Goal: Task Accomplishment & Management: Manage account settings

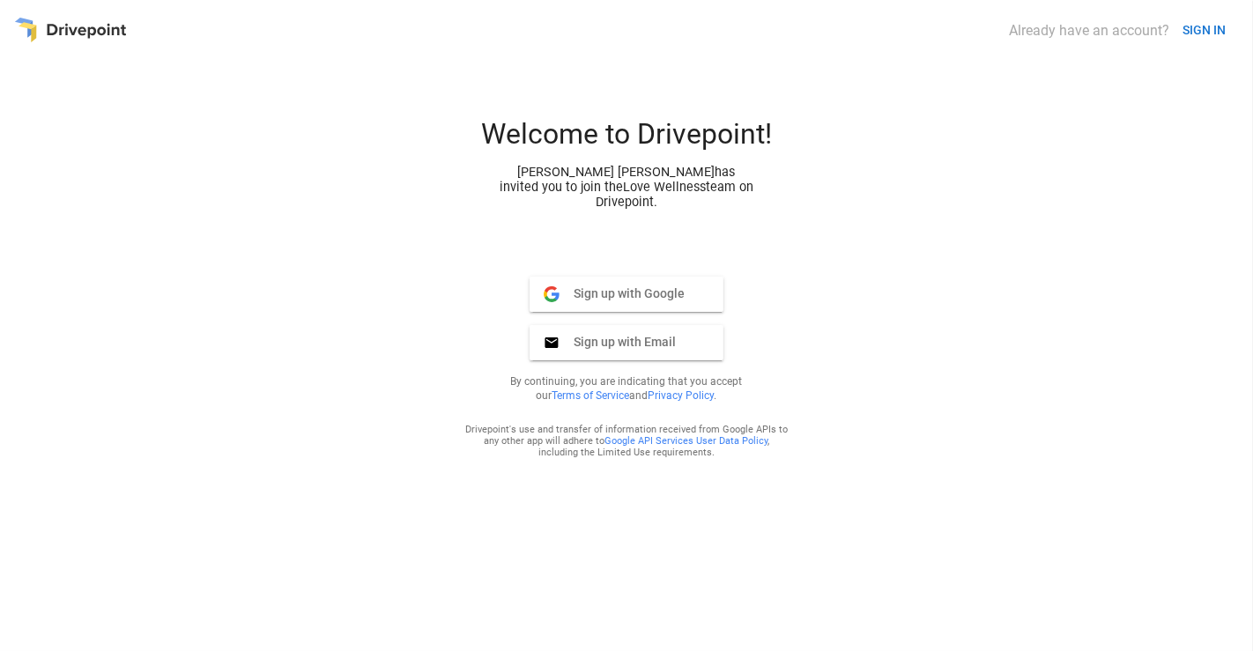
click at [1200, 21] on button "SIGN IN" at bounding box center [1203, 30] width 57 height 33
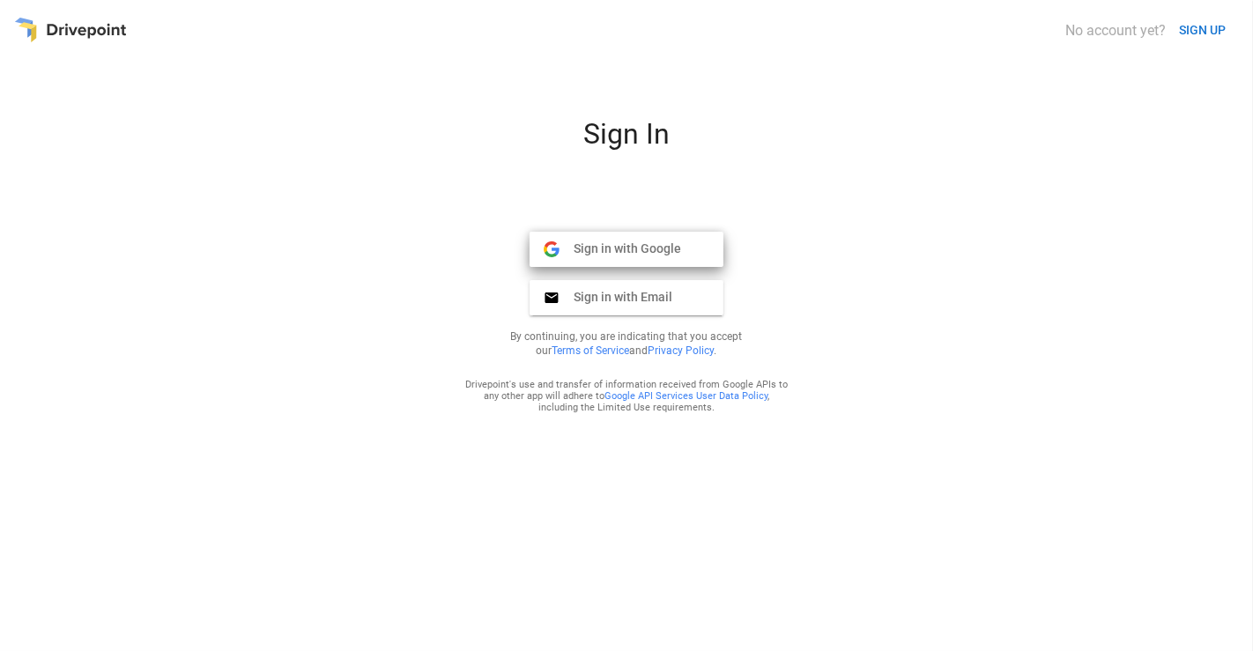
click at [668, 238] on button "Sign in with Google Google" at bounding box center [627, 249] width 194 height 35
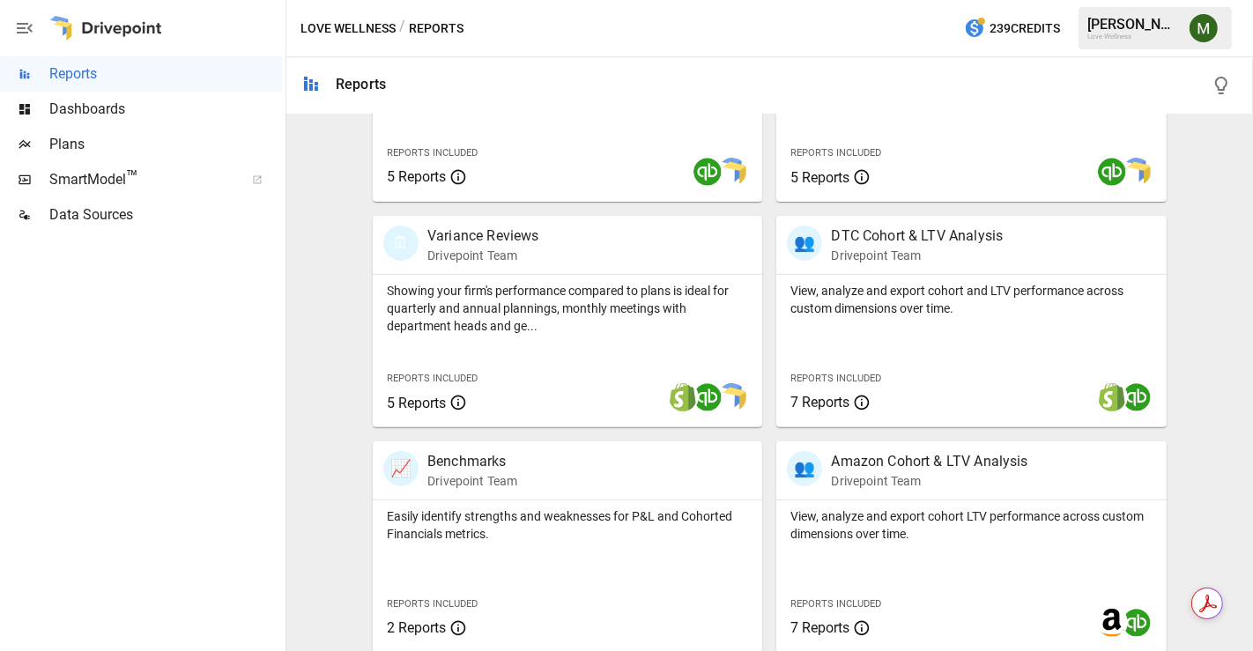
scroll to position [489, 0]
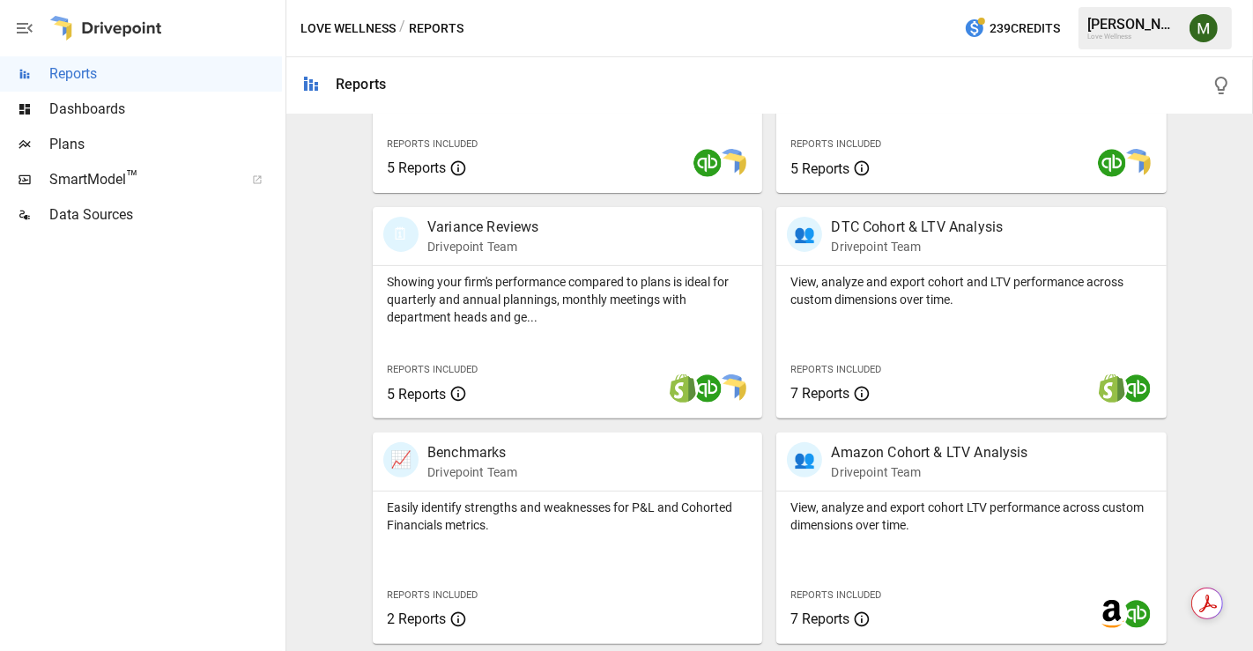
click at [1121, 31] on div "[PERSON_NAME]" at bounding box center [1133, 24] width 92 height 17
click at [1183, 30] on button "button" at bounding box center [1203, 28] width 49 height 49
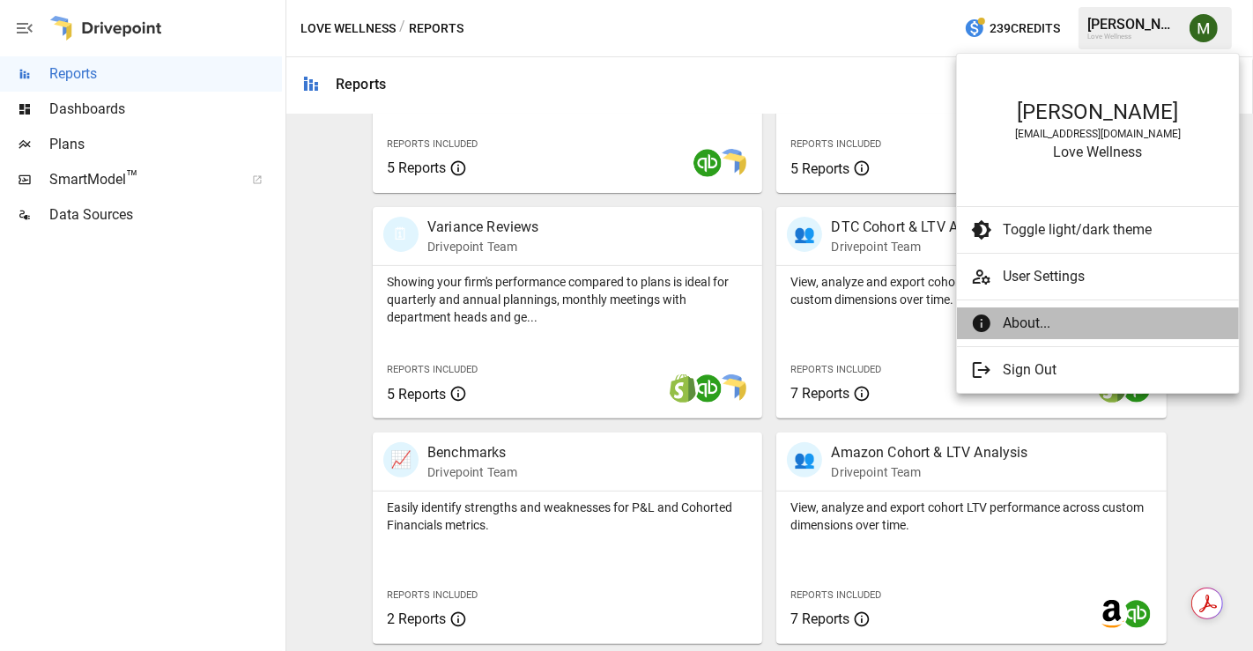
click at [1032, 325] on span "About..." at bounding box center [1114, 323] width 222 height 21
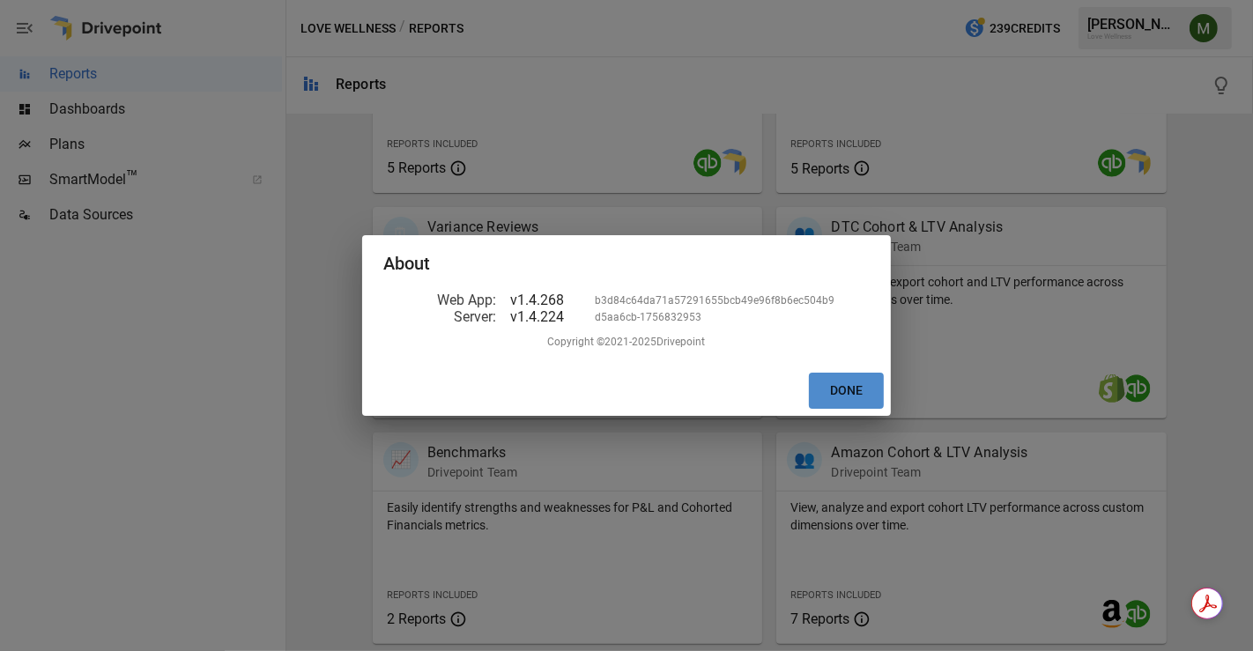
click at [846, 383] on button "Done" at bounding box center [846, 391] width 75 height 36
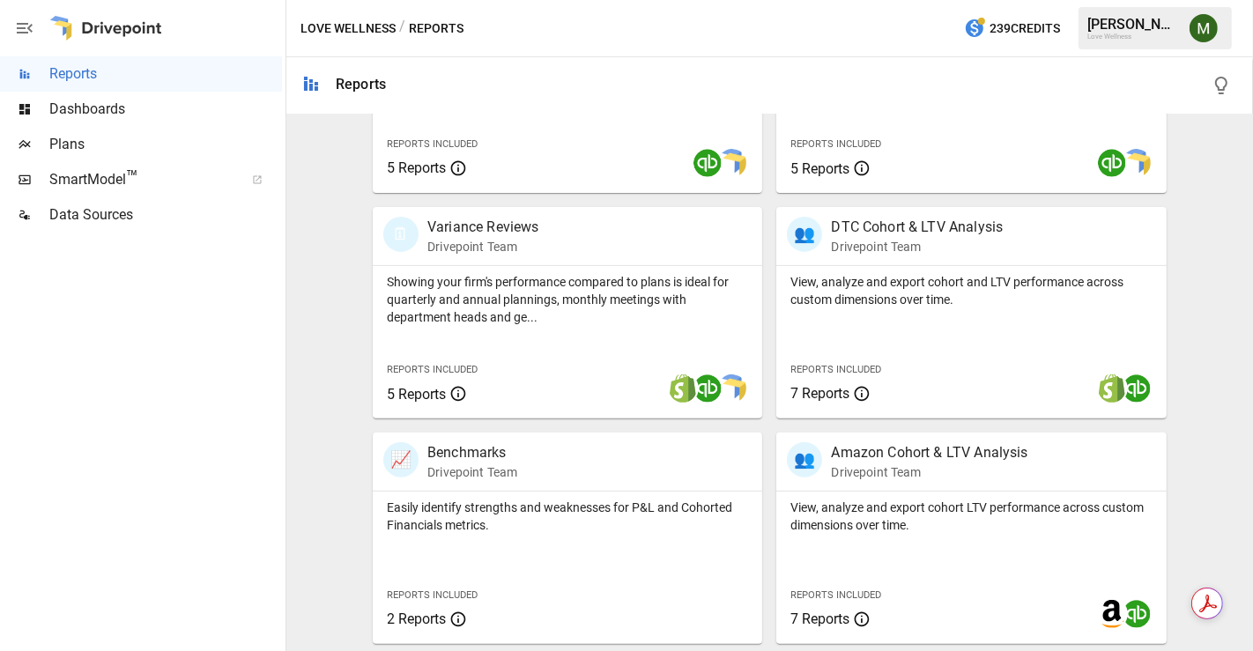
click at [1201, 26] on img "Meredith Lacasse" at bounding box center [1203, 28] width 28 height 28
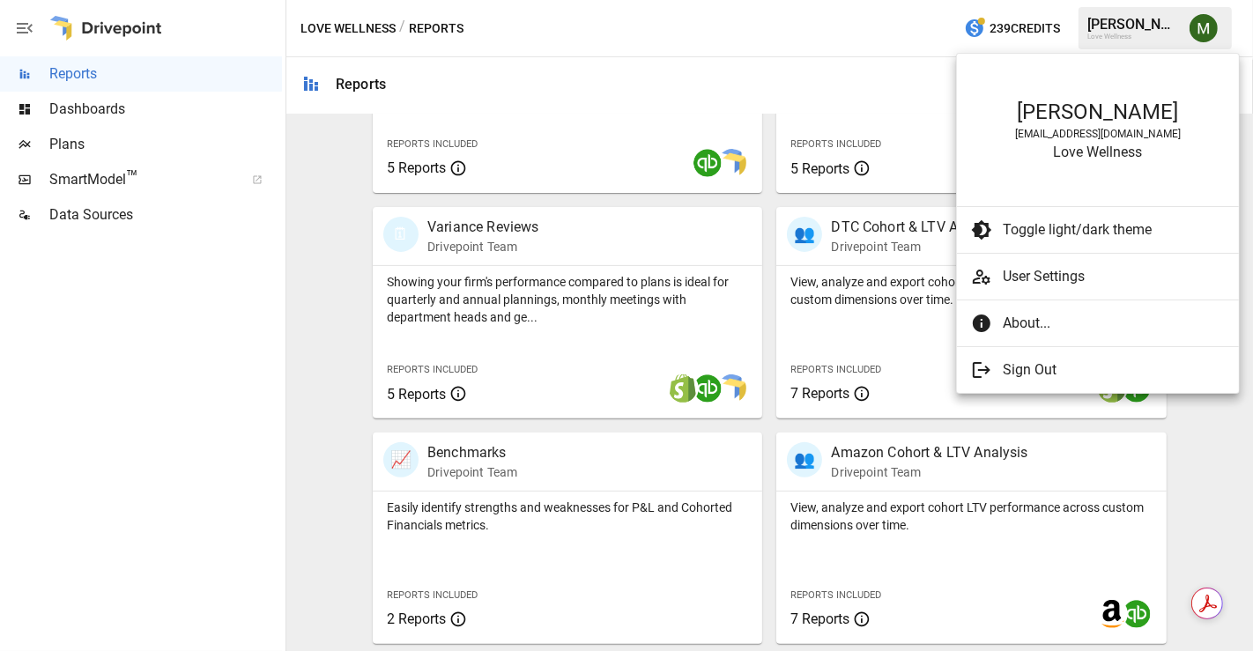
click at [994, 272] on div at bounding box center [987, 276] width 32 height 21
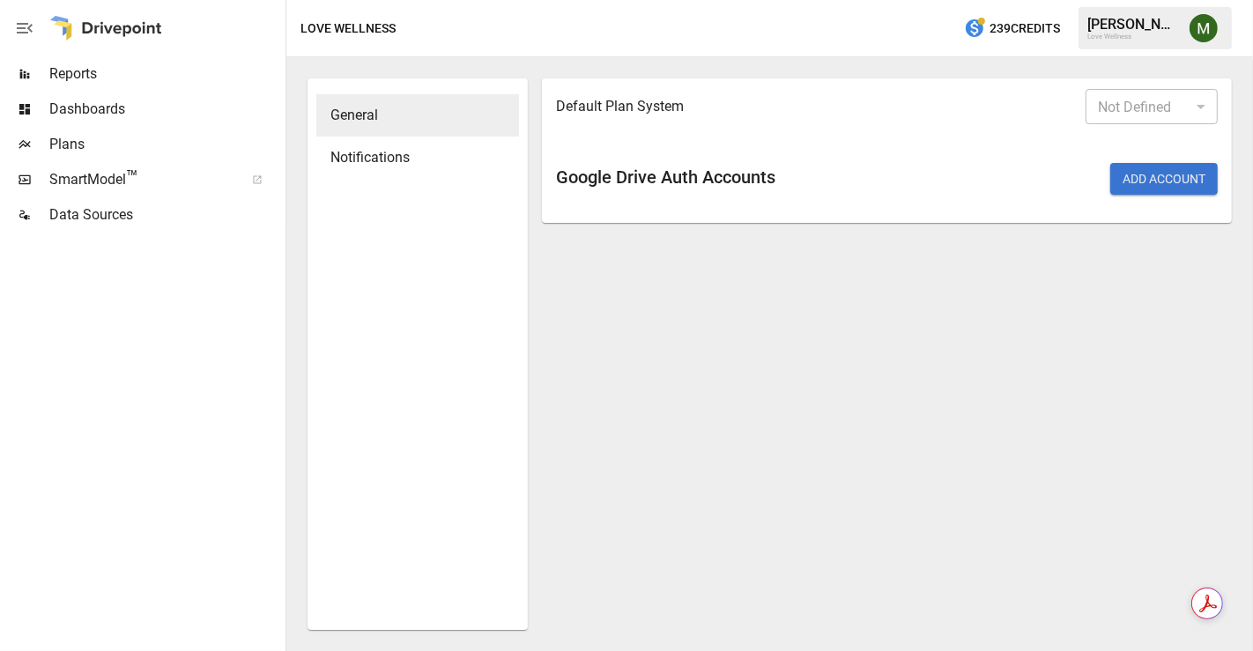
type input "*******"
click at [451, 150] on span "Notifications" at bounding box center [417, 157] width 174 height 21
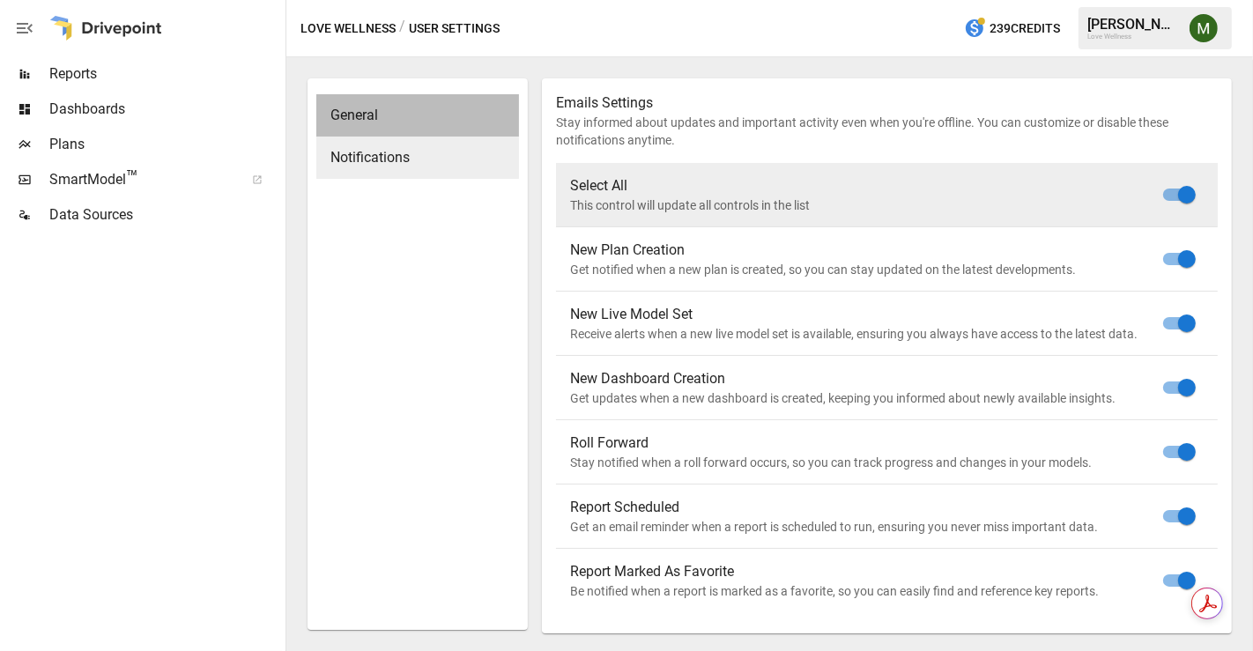
click at [431, 119] on span "General" at bounding box center [417, 115] width 174 height 21
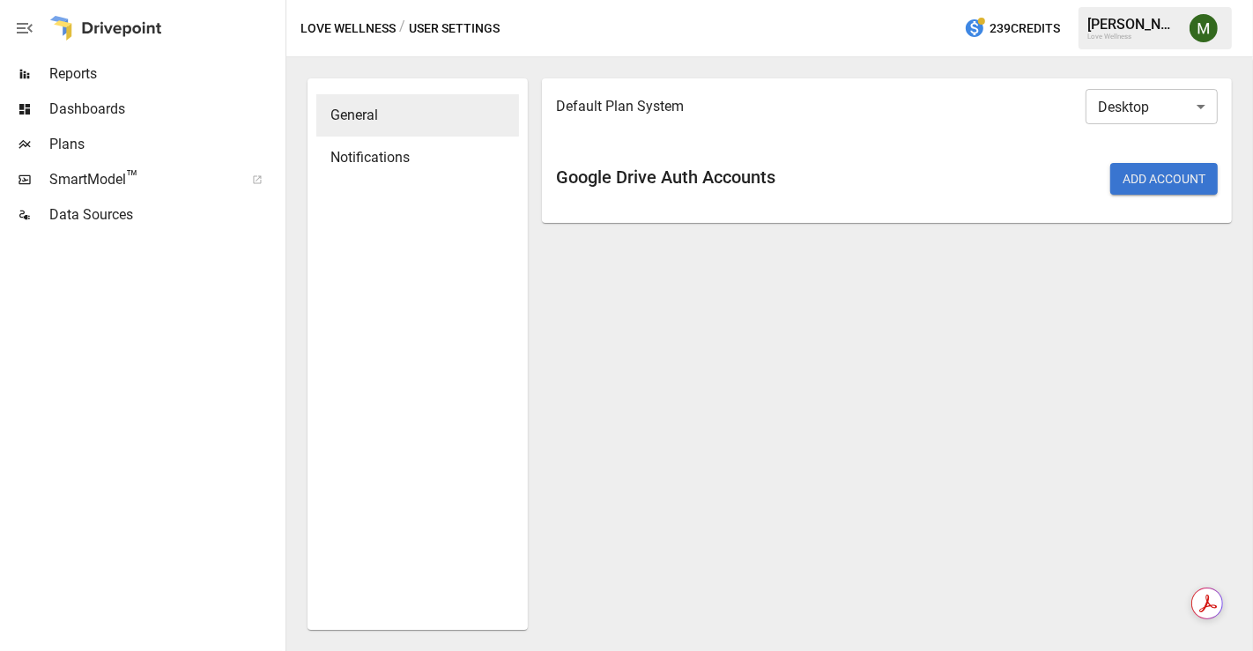
click at [718, 183] on h6 "Google Drive Auth Accounts" at bounding box center [717, 177] width 323 height 28
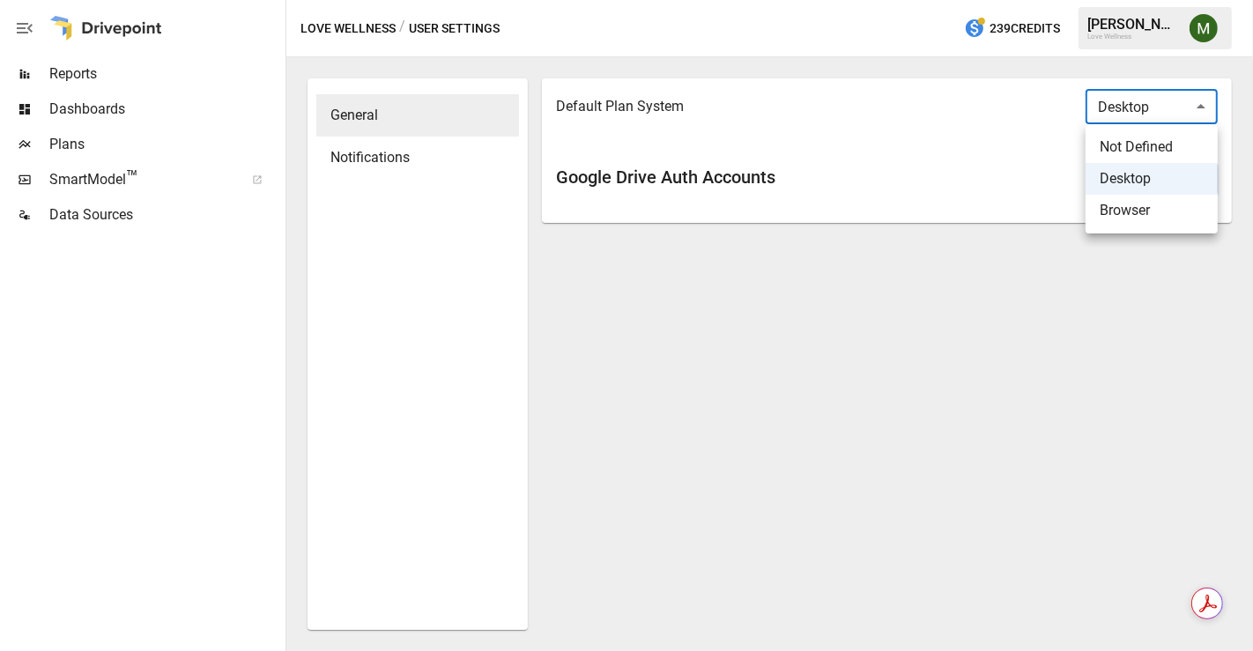
click at [1185, 0] on body "Reports Dashboards Plans SmartModel ™ Data Sources Love Wellness / User Setting…" at bounding box center [626, 0] width 1253 height 0
click at [1185, 114] on div at bounding box center [626, 325] width 1253 height 651
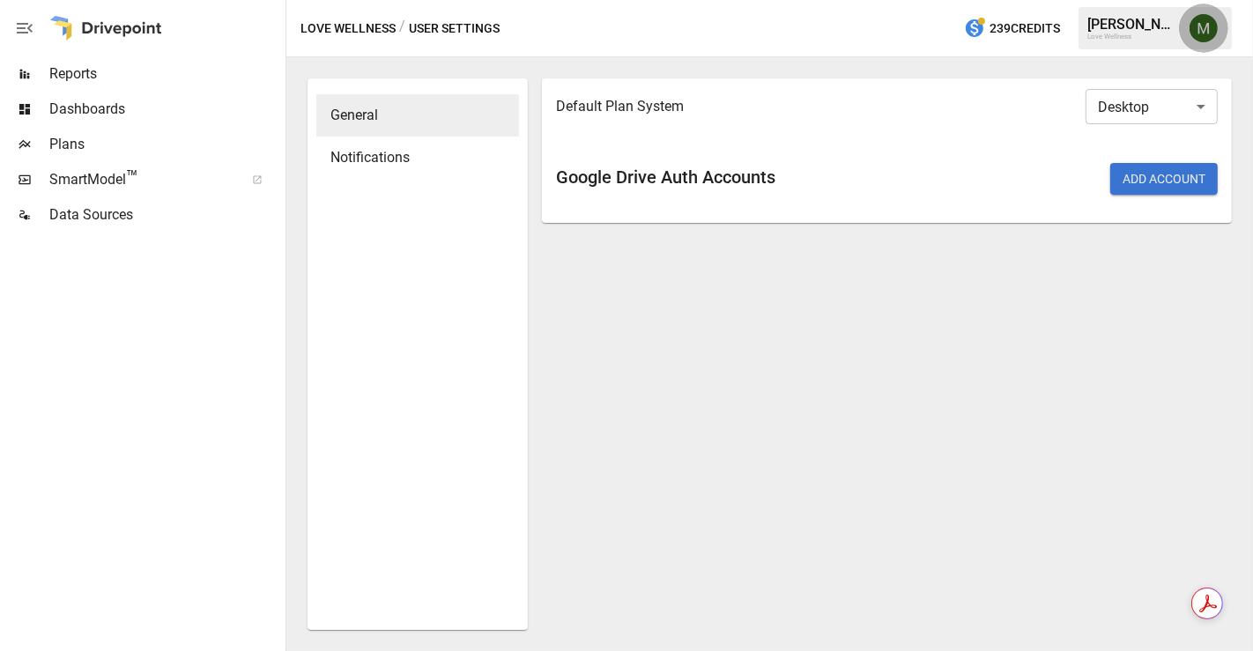
click at [1182, 28] on button "button" at bounding box center [1203, 28] width 49 height 49
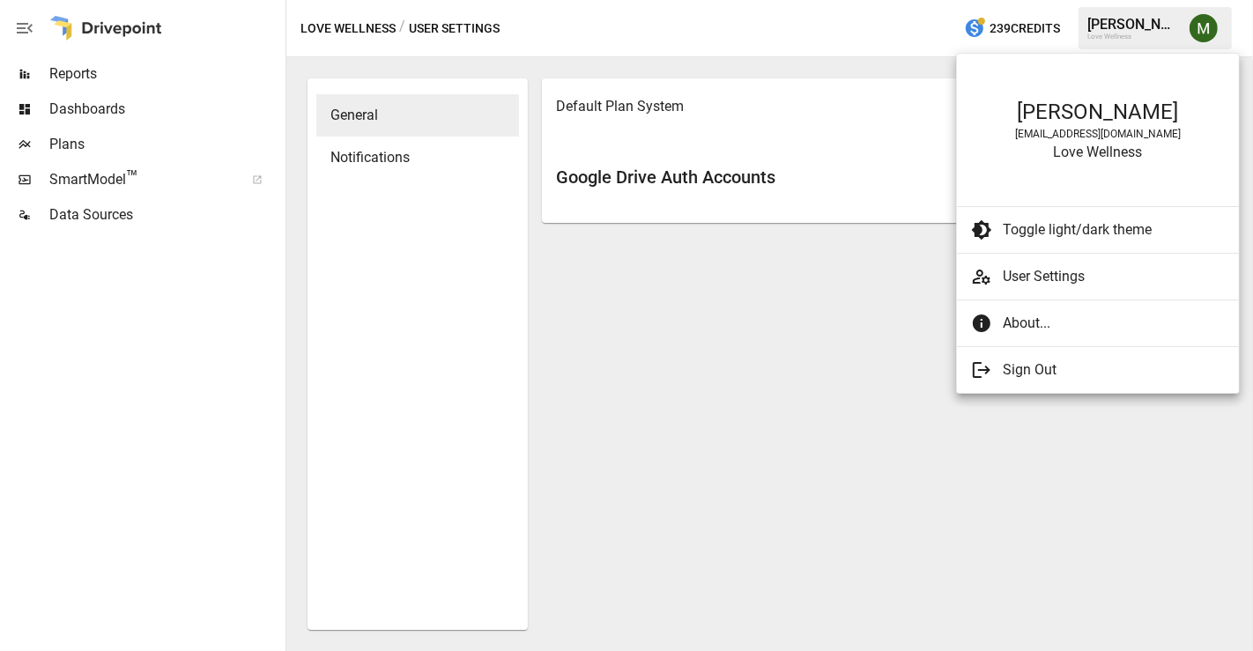
drag, startPoint x: 914, startPoint y: 394, endPoint x: 921, endPoint y: 380, distance: 15.8
click at [913, 394] on div at bounding box center [626, 325] width 1253 height 651
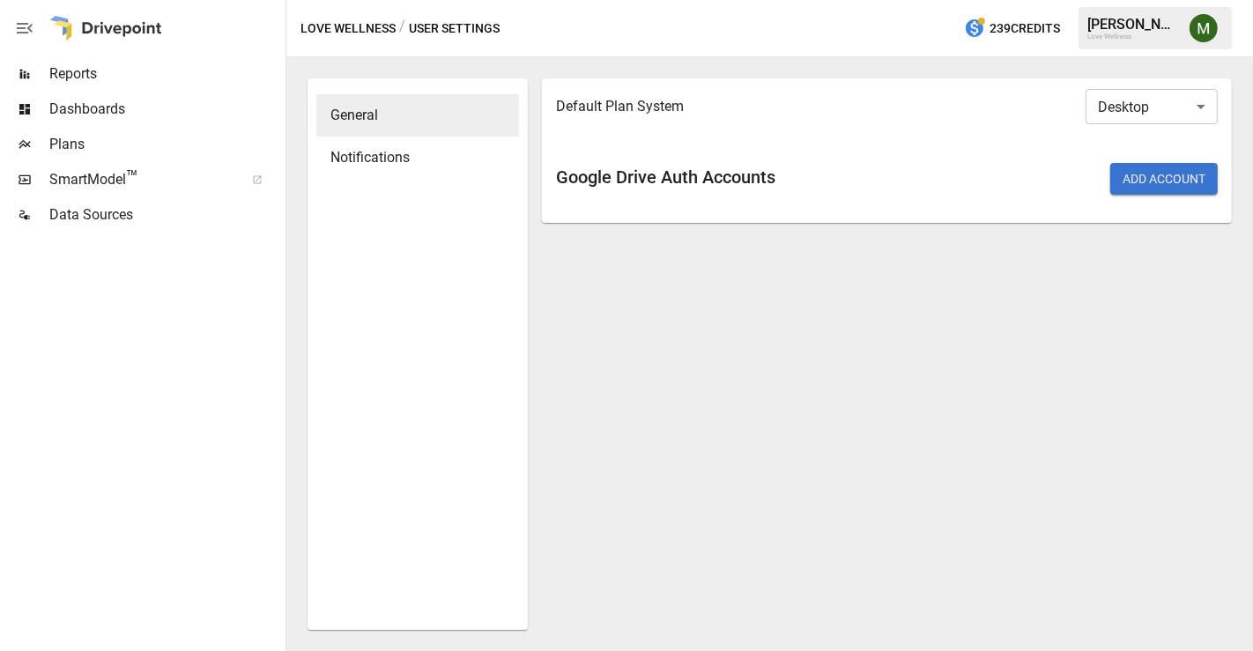
click at [156, 76] on span "Reports" at bounding box center [165, 73] width 233 height 21
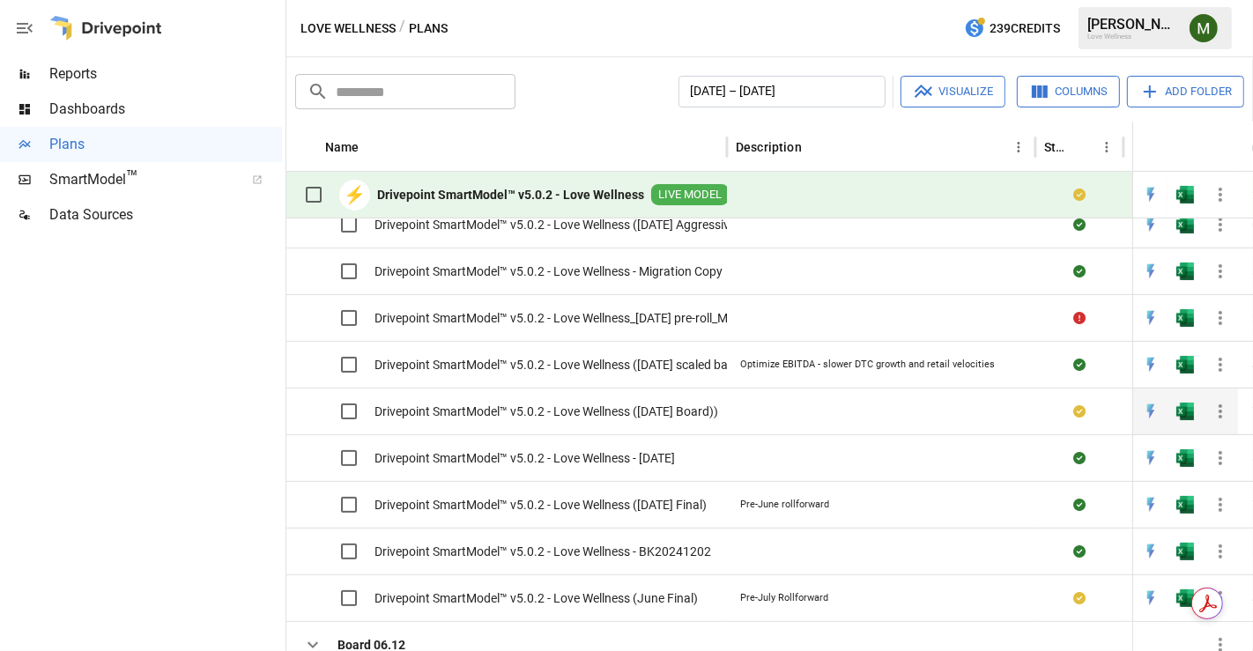
scroll to position [232, 0]
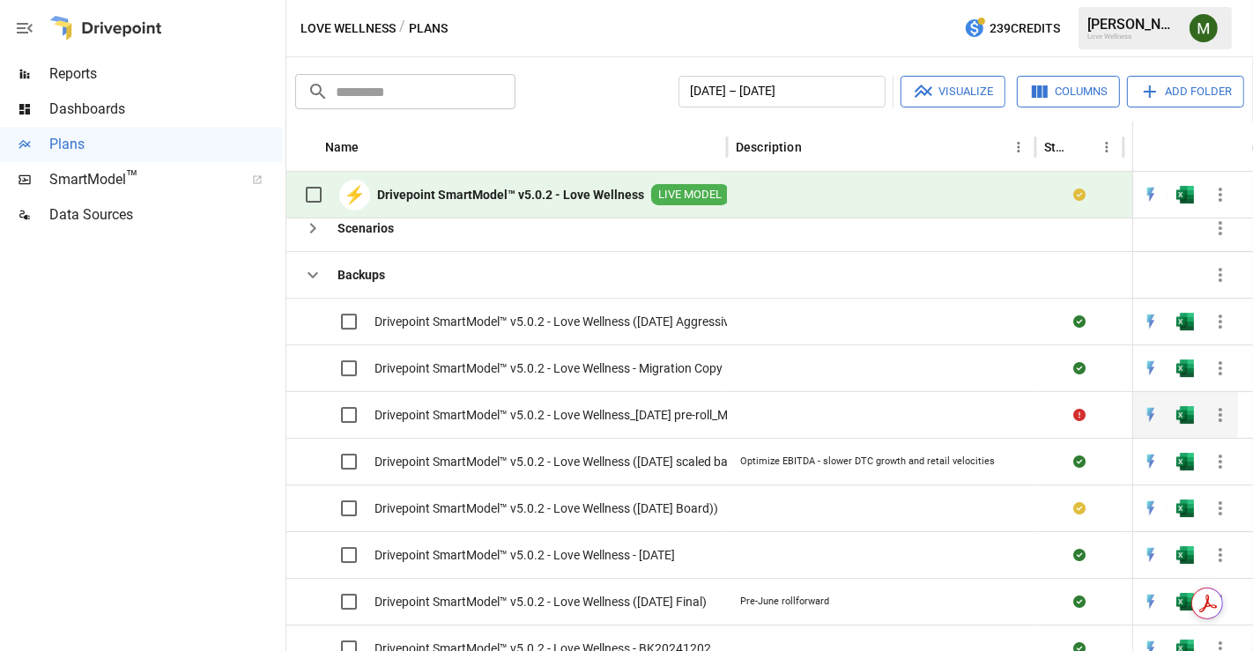
click at [1083, 411] on icon "Error during sync." at bounding box center [1079, 415] width 12 height 12
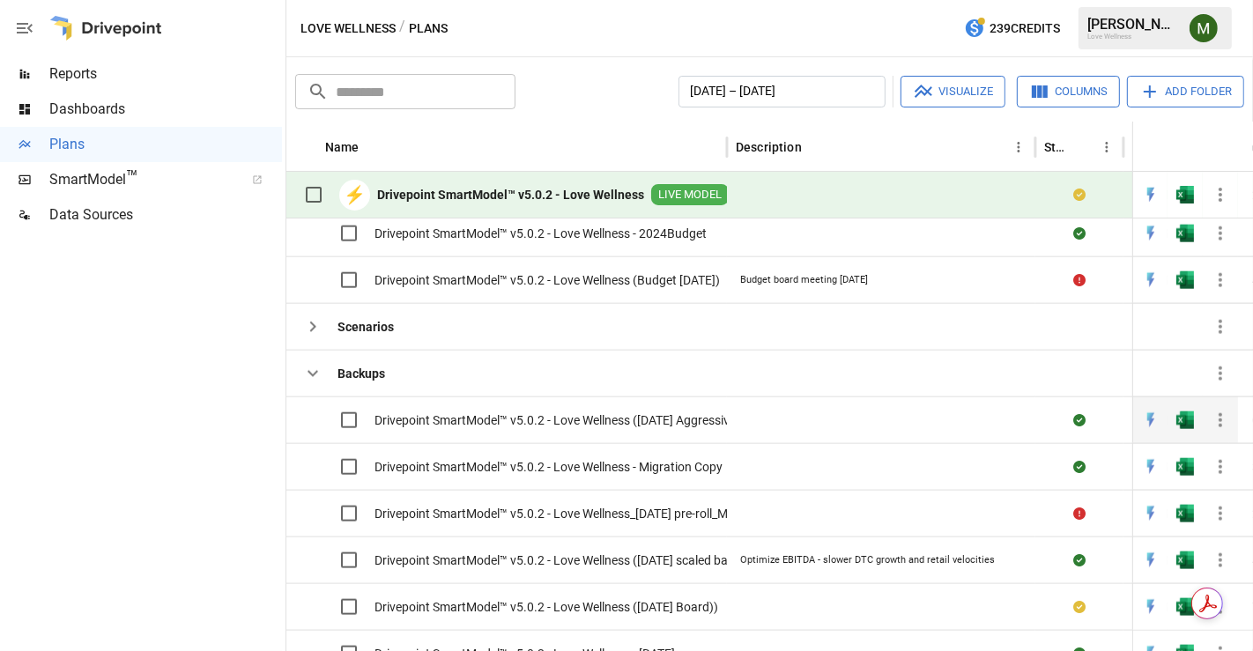
scroll to position [0, 0]
